Goal: Information Seeking & Learning: Learn about a topic

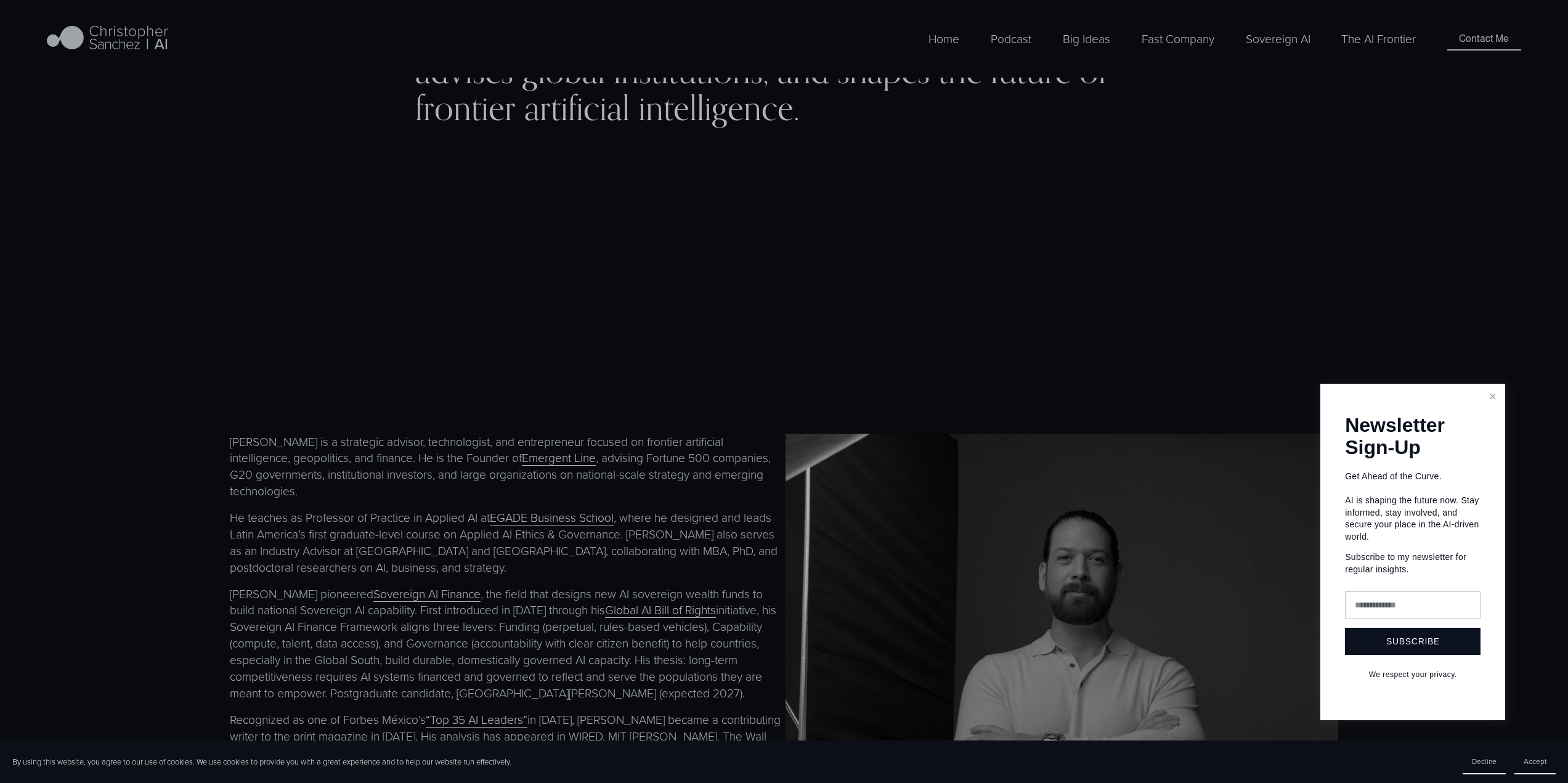
scroll to position [678, 0]
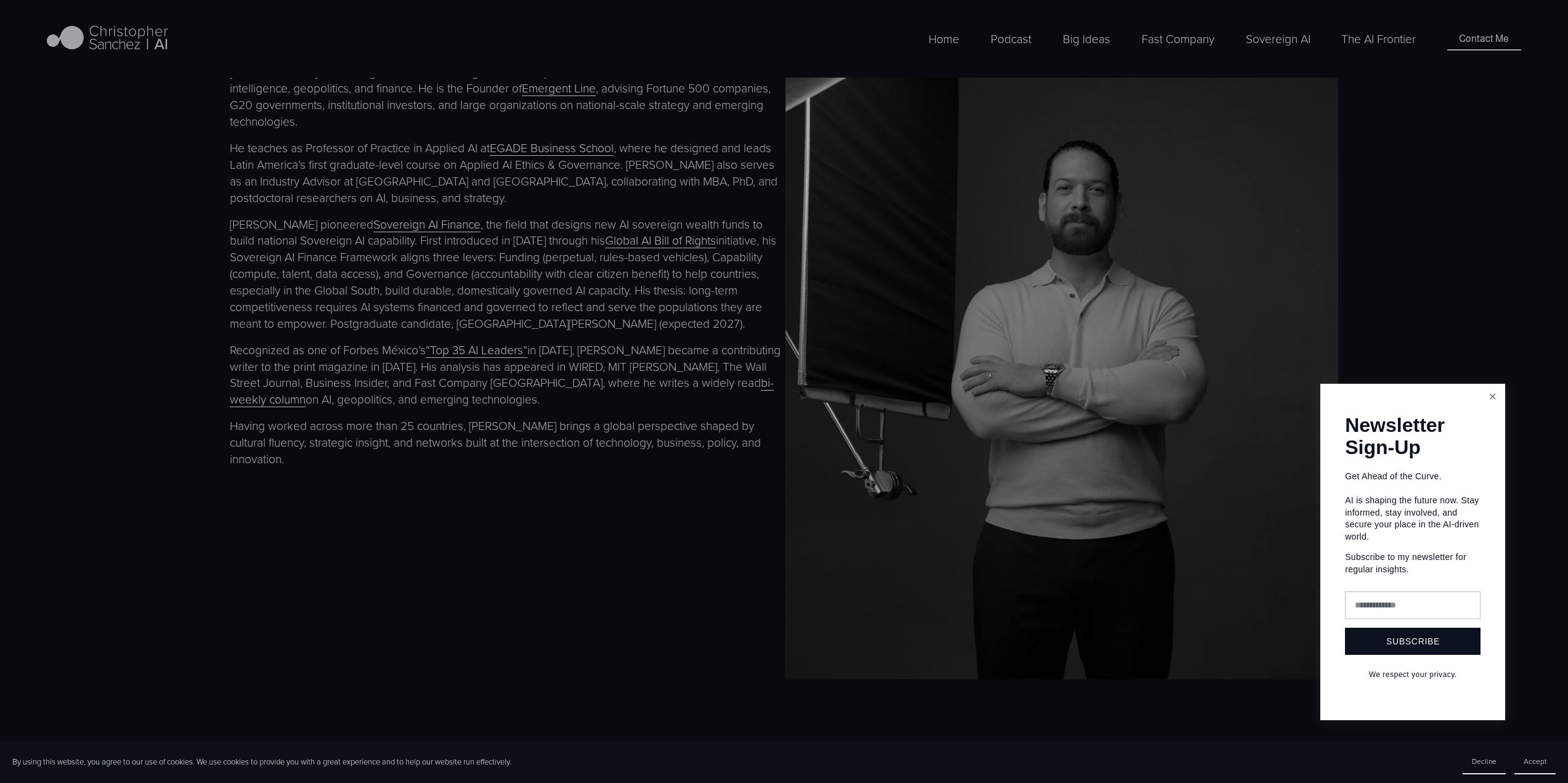
click at [1497, 398] on link "Close" at bounding box center [1492, 397] width 22 height 22
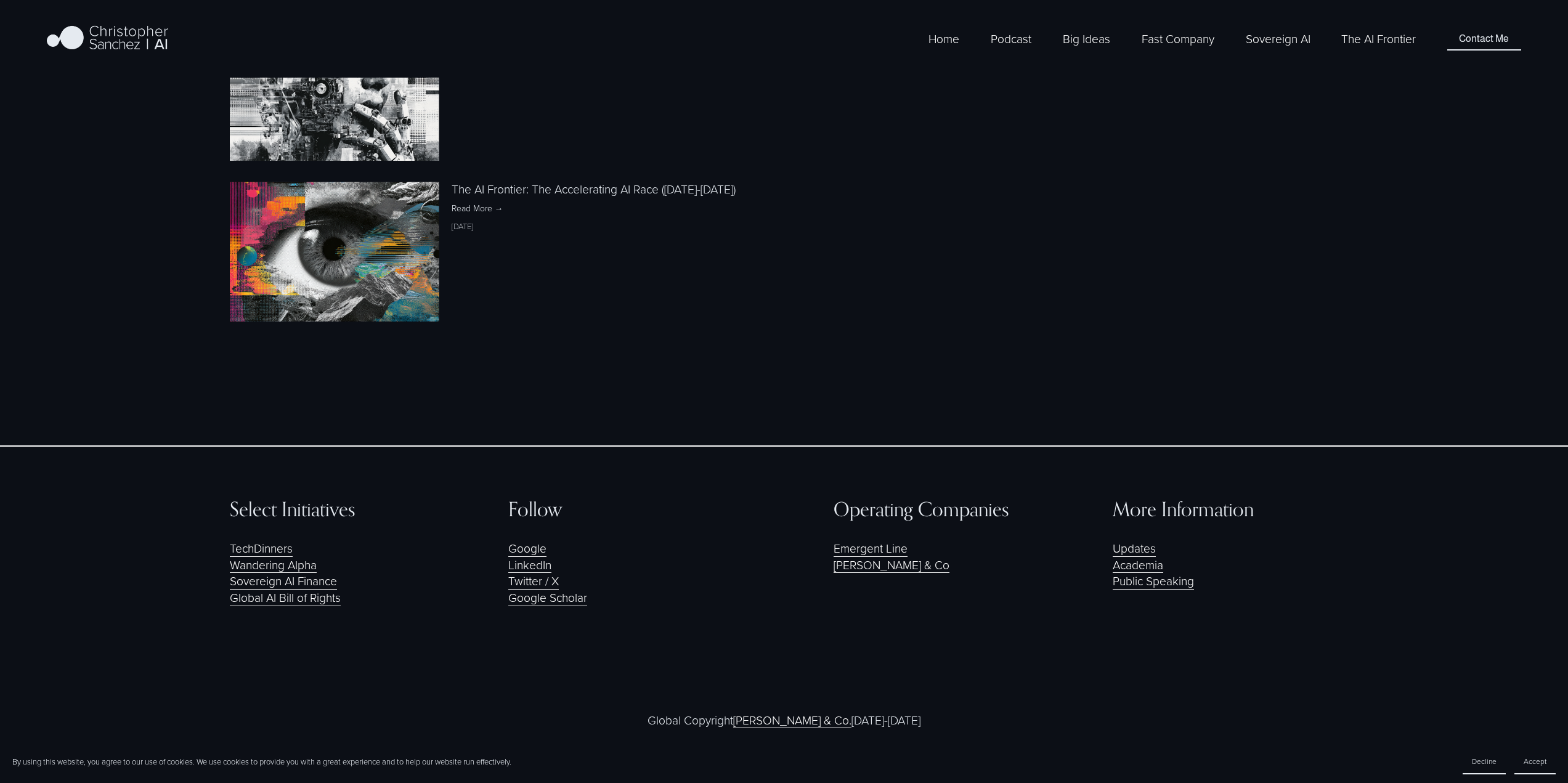
scroll to position [2748, 0]
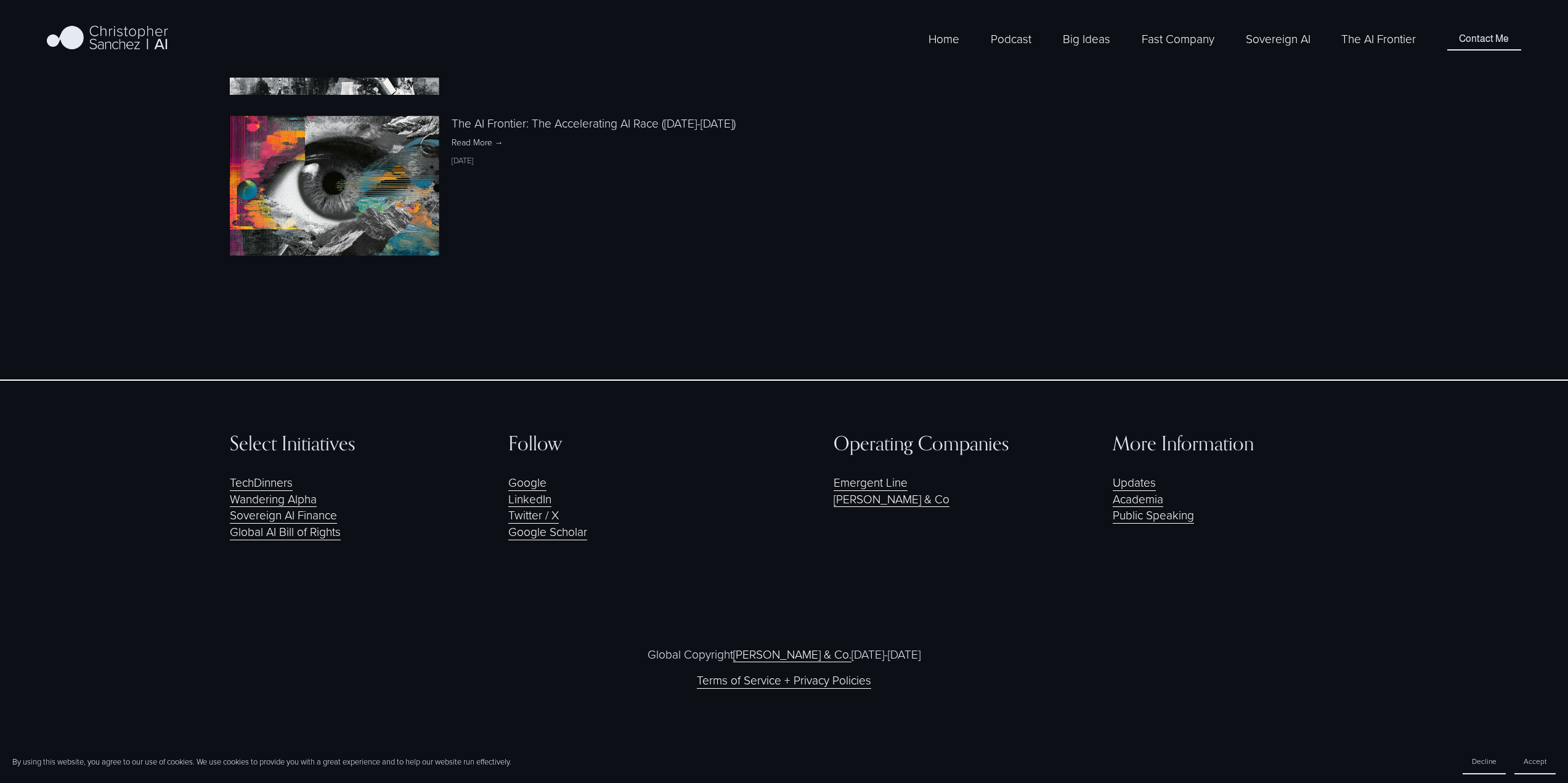
click at [266, 483] on link "TechDinners" at bounding box center [261, 483] width 63 height 17
click at [896, 504] on link "[PERSON_NAME] & Co" at bounding box center [891, 500] width 116 height 17
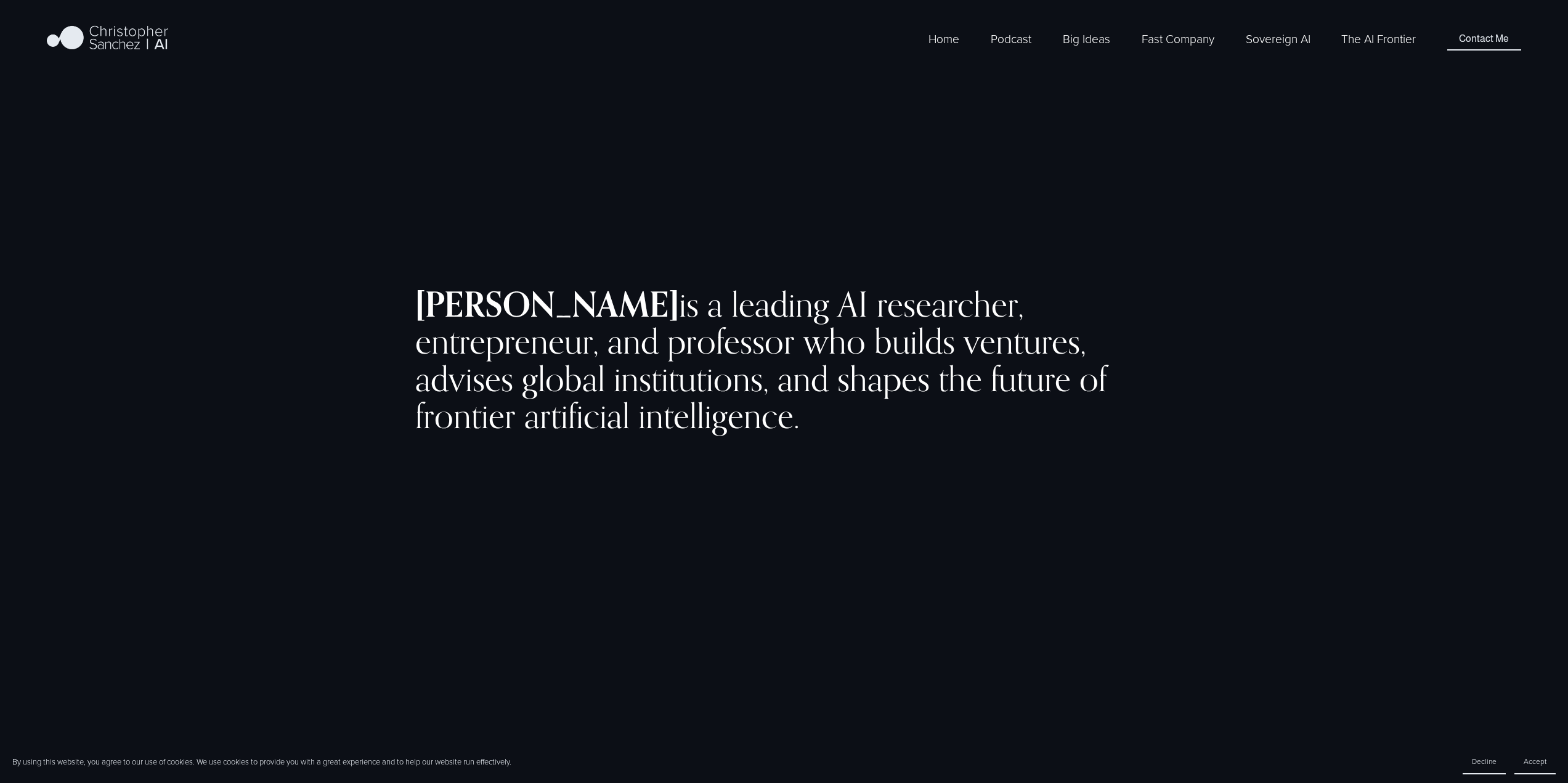
click at [0, 0] on span "Fast Company [GEOGRAPHIC_DATA] - Español" at bounding box center [0, 0] width 0 height 0
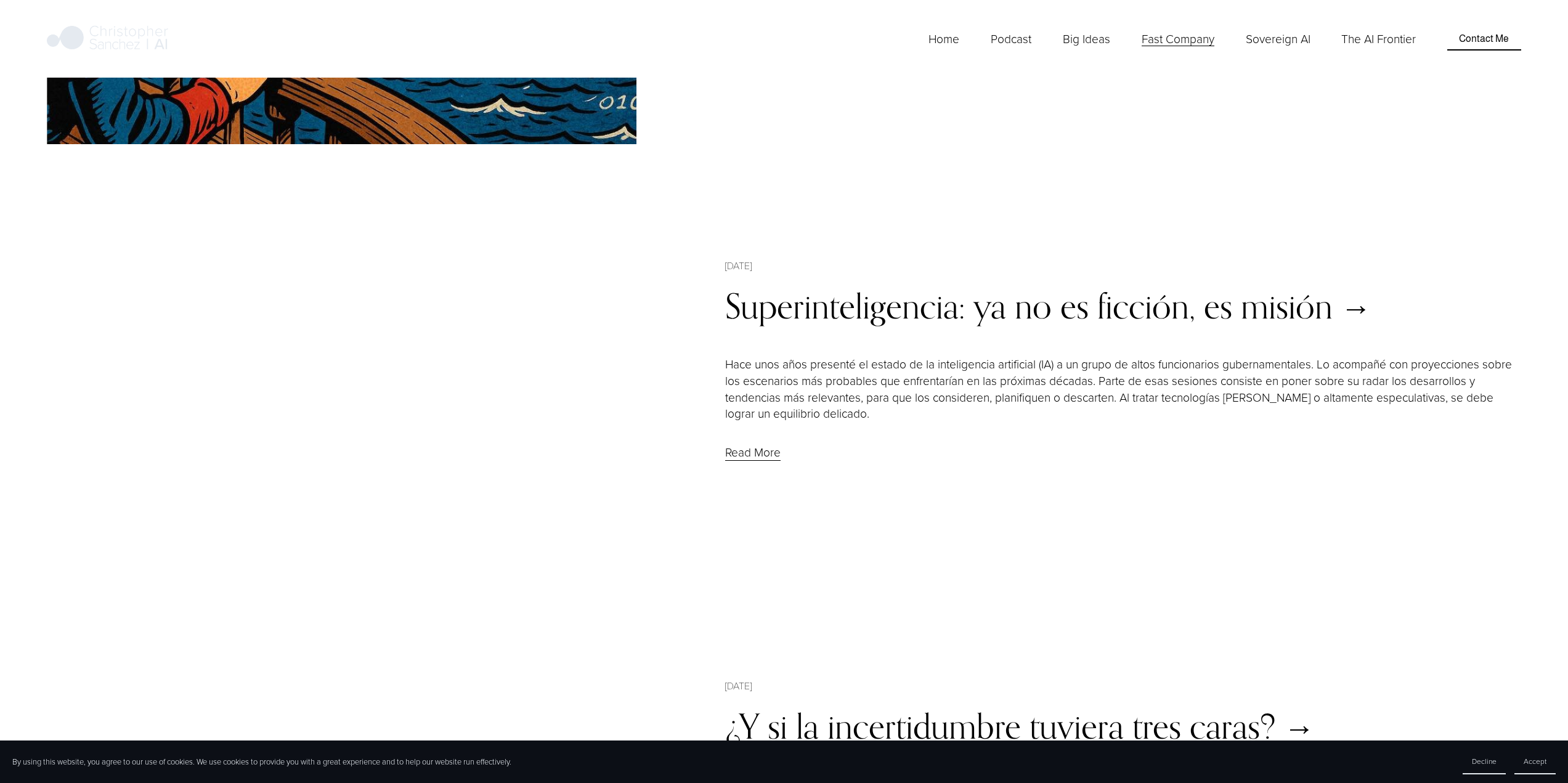
scroll to position [1048, 0]
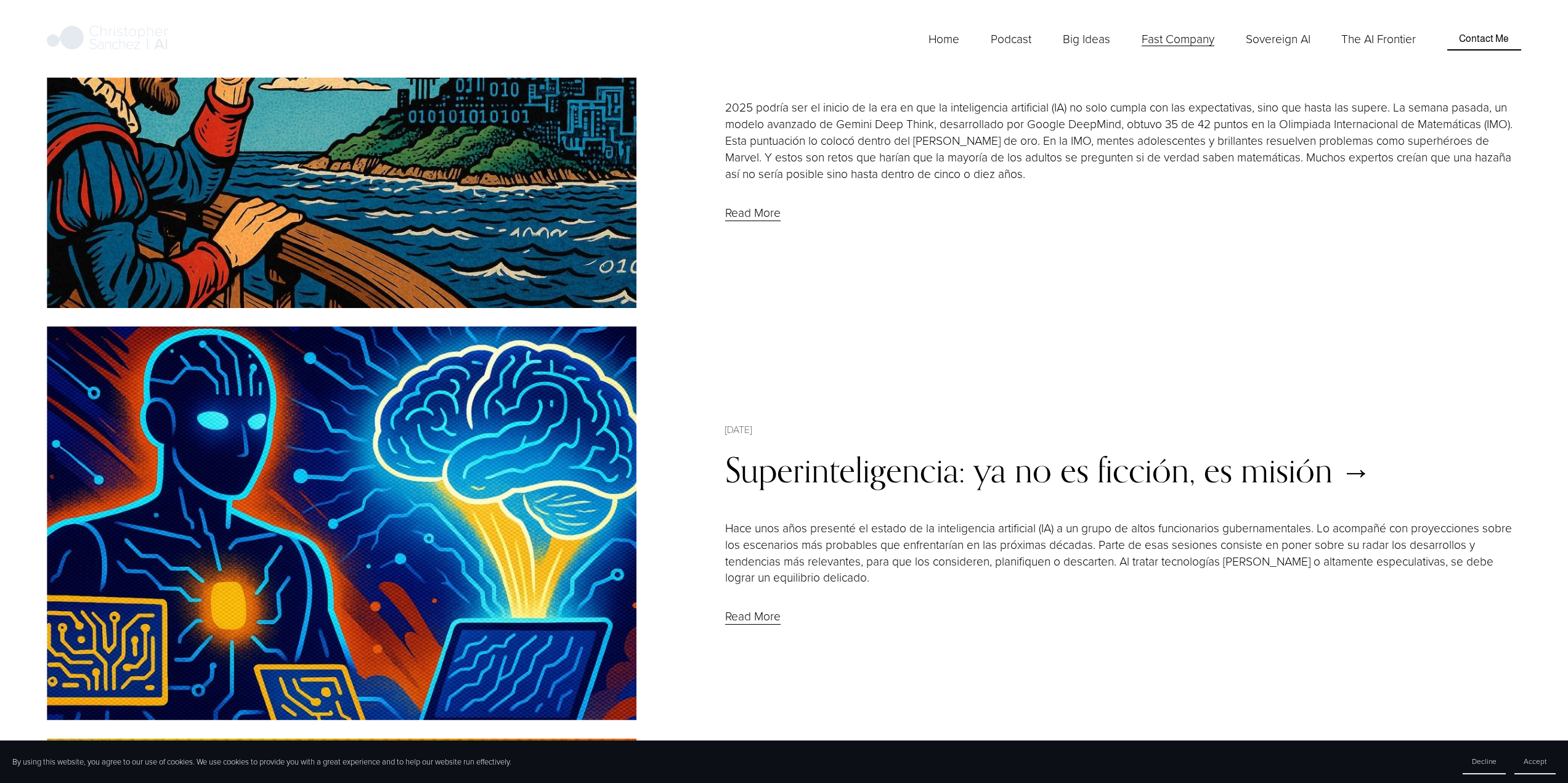
click at [0, 0] on span "Fast Company [GEOGRAPHIC_DATA] - English" at bounding box center [0, 0] width 0 height 0
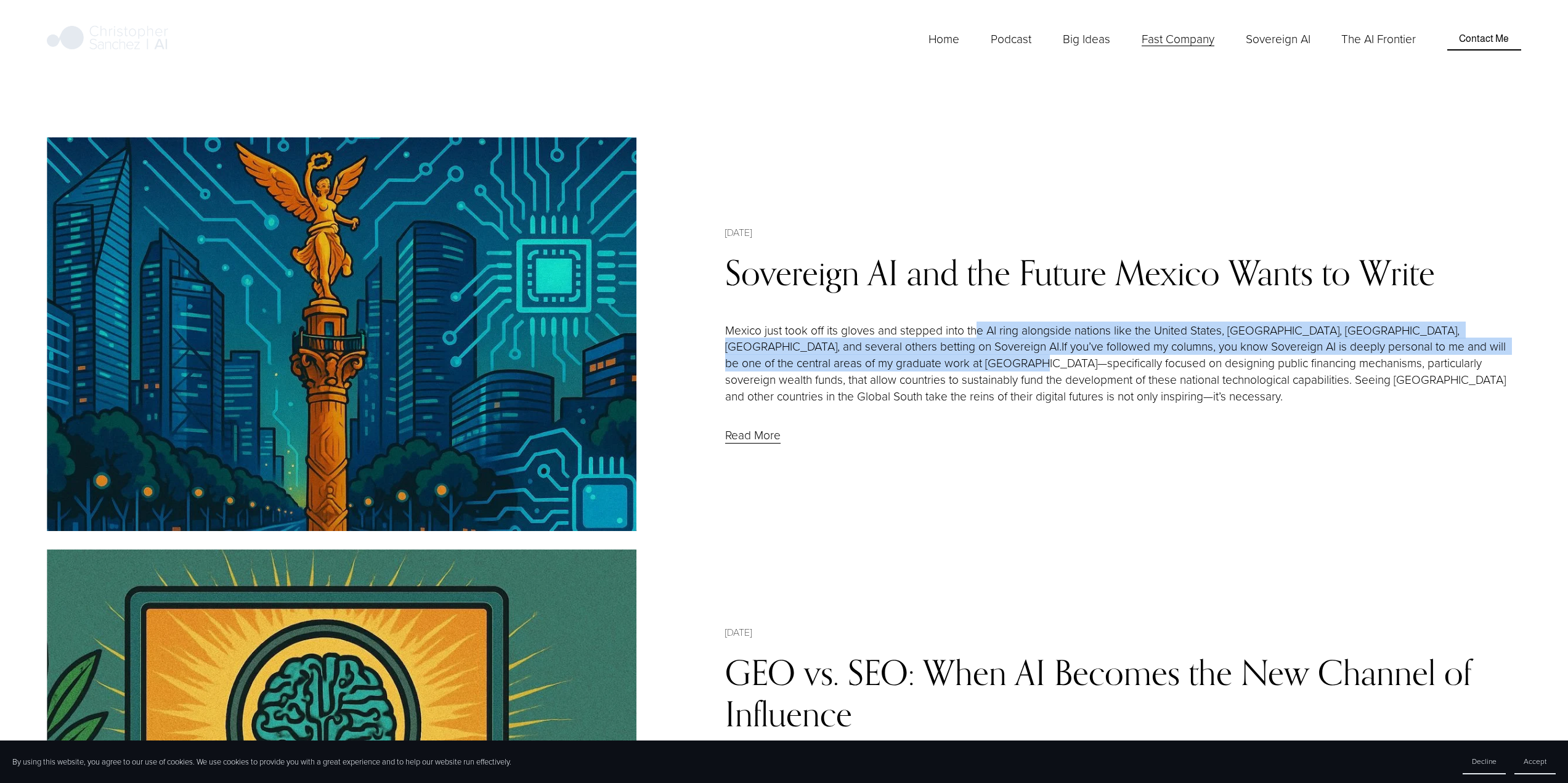
drag, startPoint x: 974, startPoint y: 327, endPoint x: 648, endPoint y: 339, distance: 326.2
click at [740, 359] on p "Mexico just took off its gloves and stepped into the AI ring alongside nations …" at bounding box center [1123, 364] width 796 height 82
click at [842, 279] on link "Sovereign AI and the Future Mexico Wants to Write" at bounding box center [1079, 272] width 710 height 41
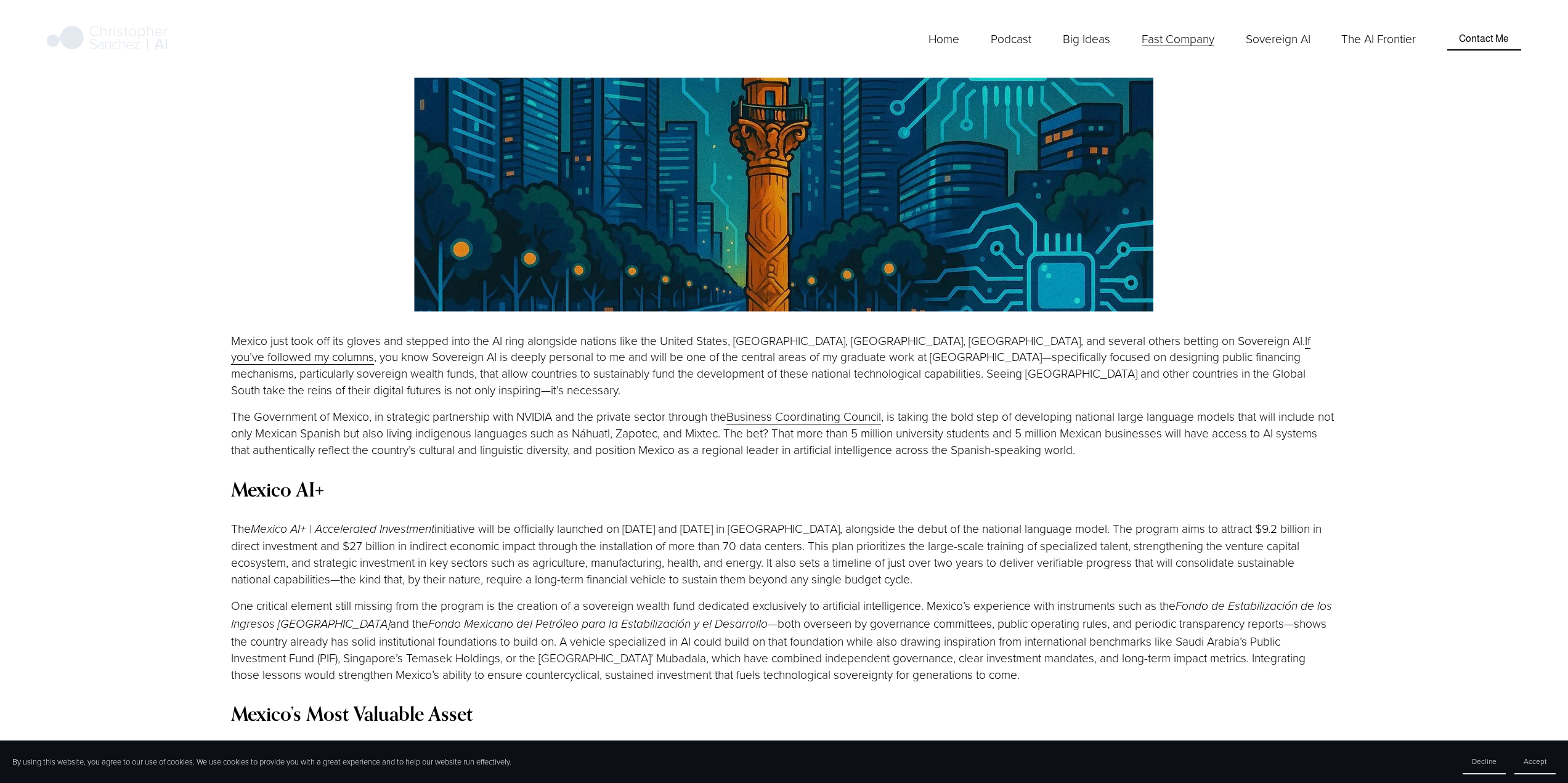
scroll to position [431, 0]
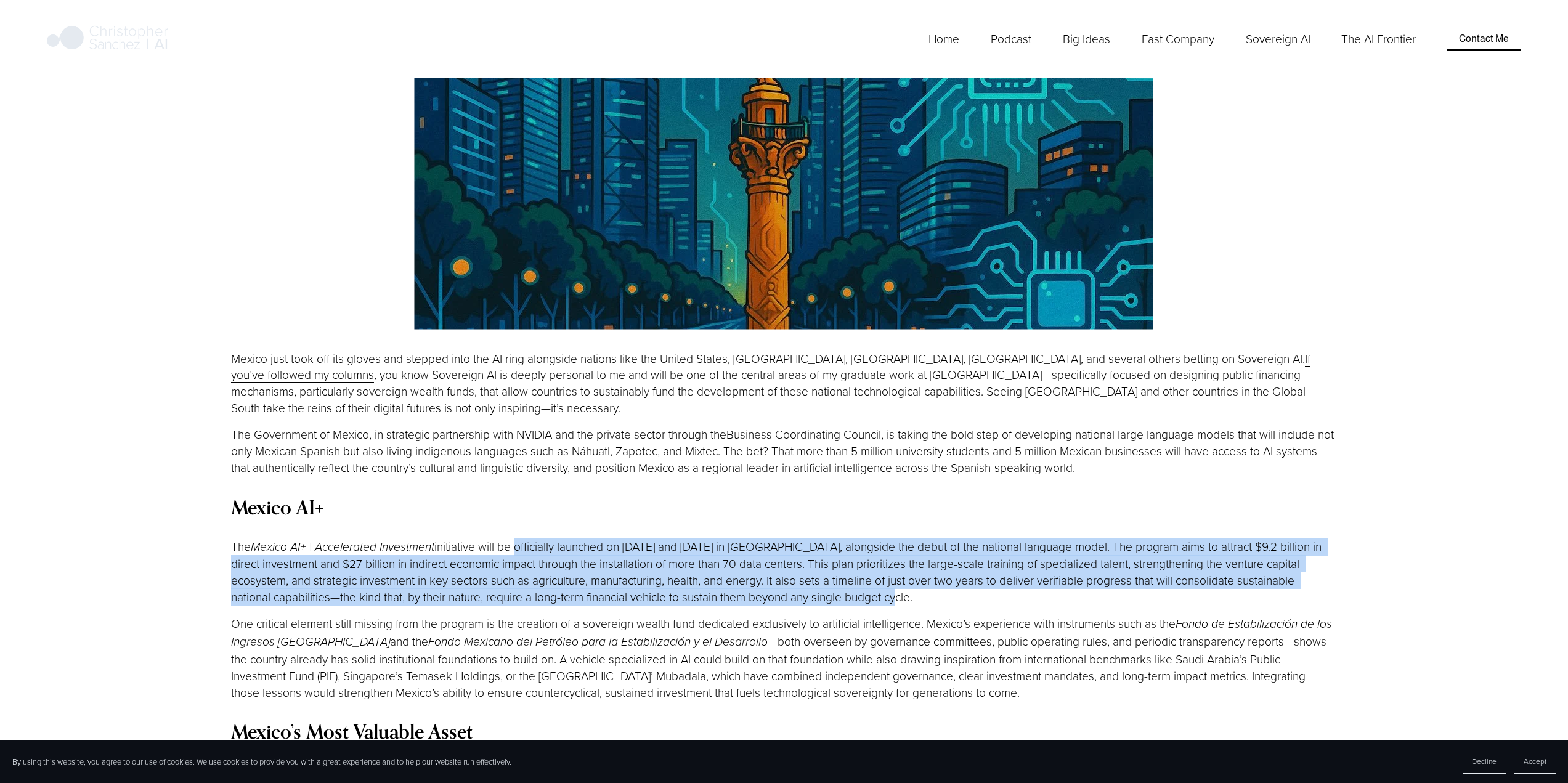
drag, startPoint x: 520, startPoint y: 523, endPoint x: 994, endPoint y: 579, distance: 477.3
click at [994, 579] on p "The Mexico AI+ | Accelerated Investment initiative will be officially launched …" at bounding box center [784, 572] width 1105 height 68
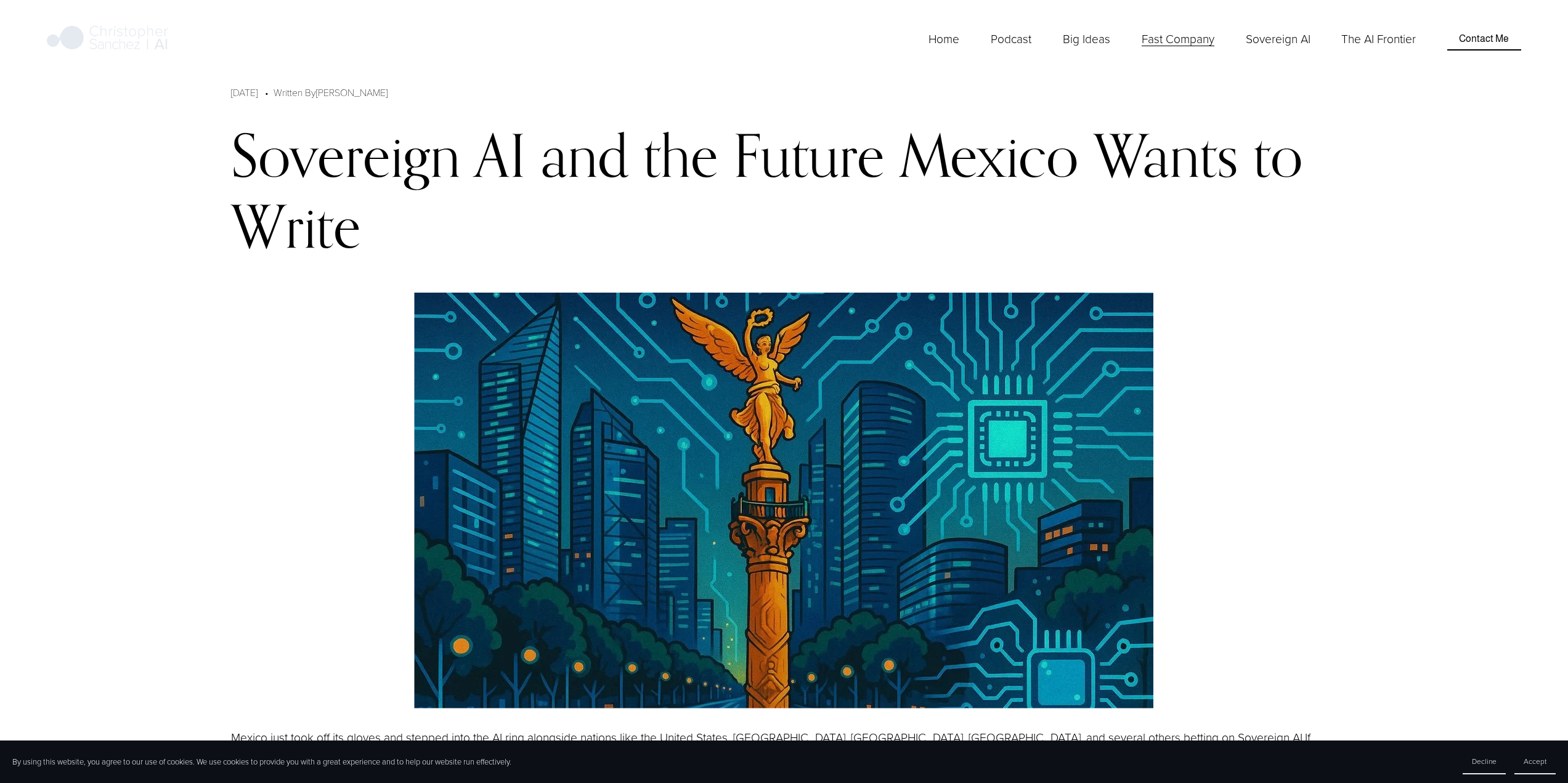
scroll to position [0, 0]
